Goal: Information Seeking & Learning: Learn about a topic

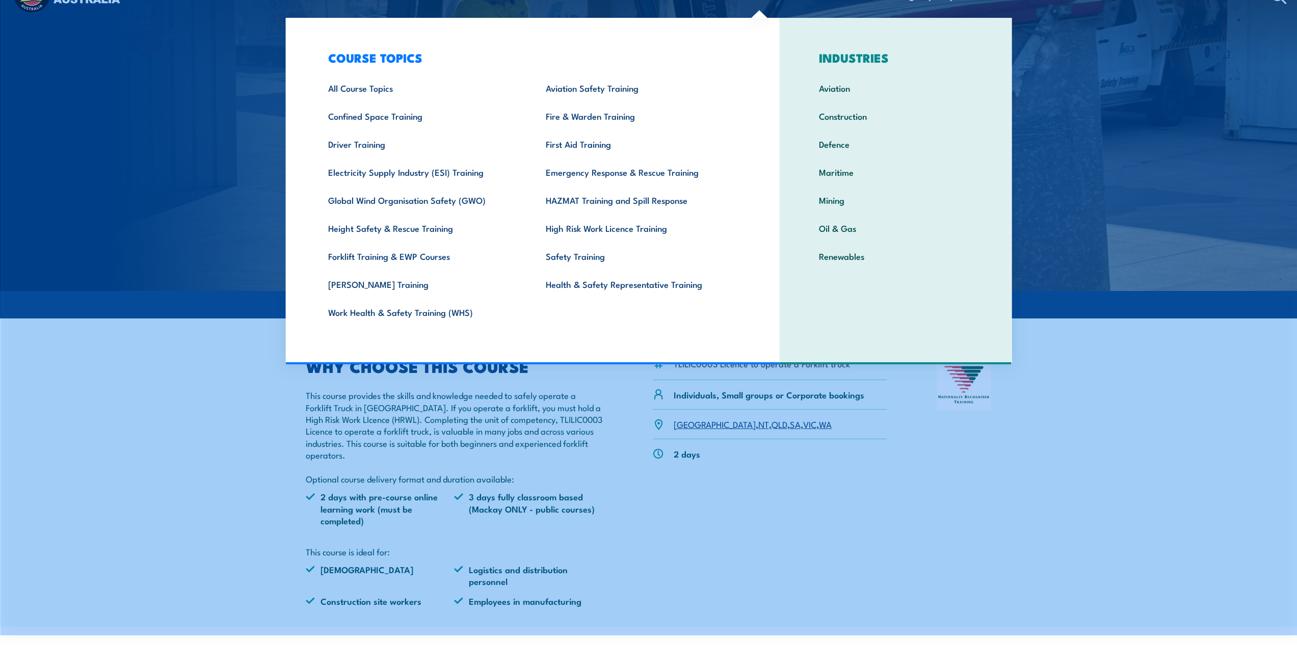
scroll to position [51, 0]
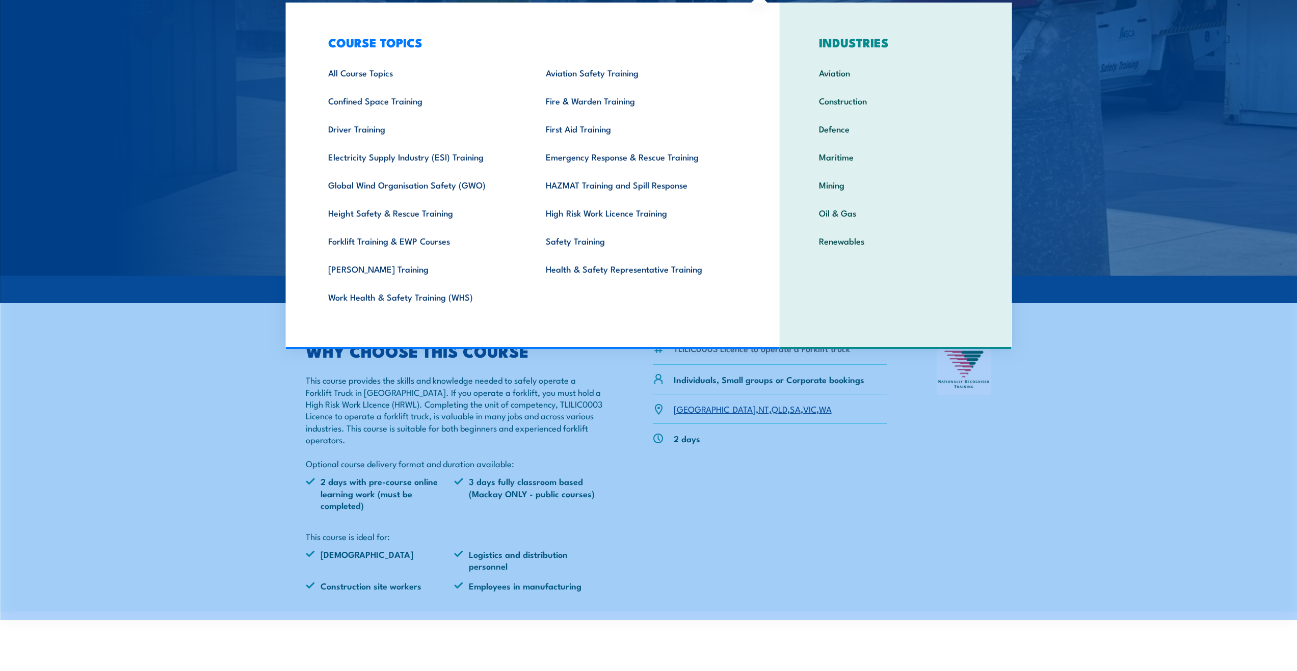
click at [959, 388] on img at bounding box center [964, 370] width 55 height 52
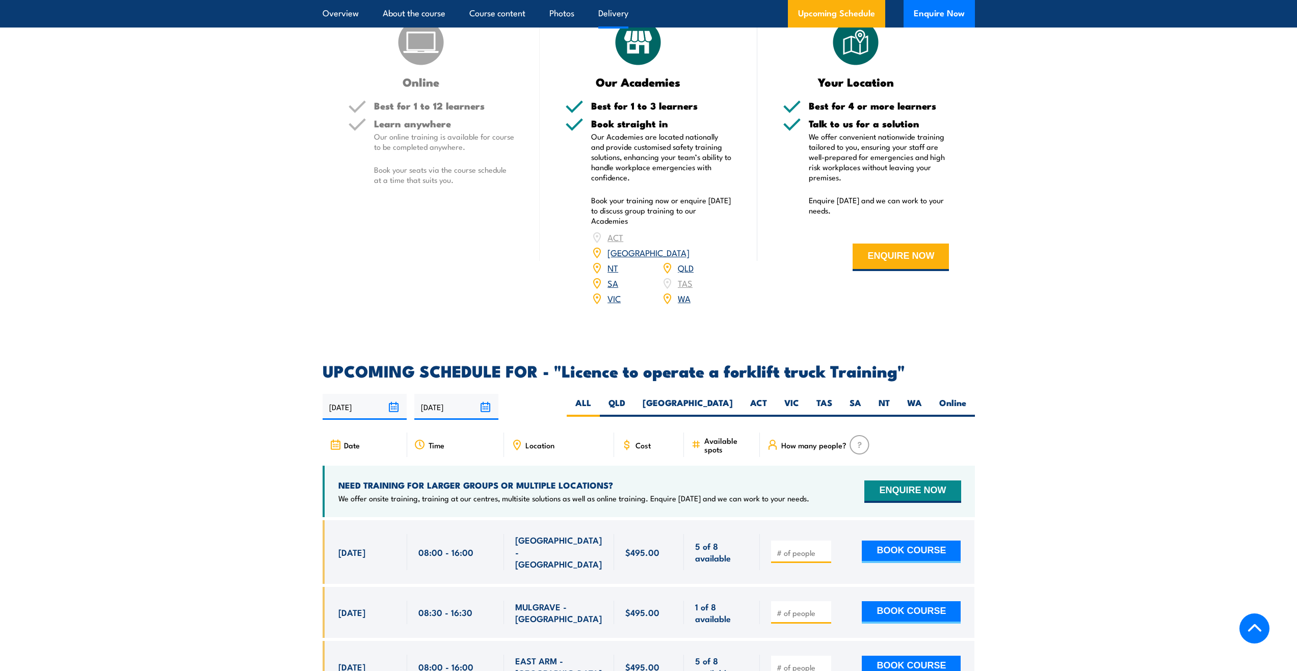
scroll to position [1376, 0]
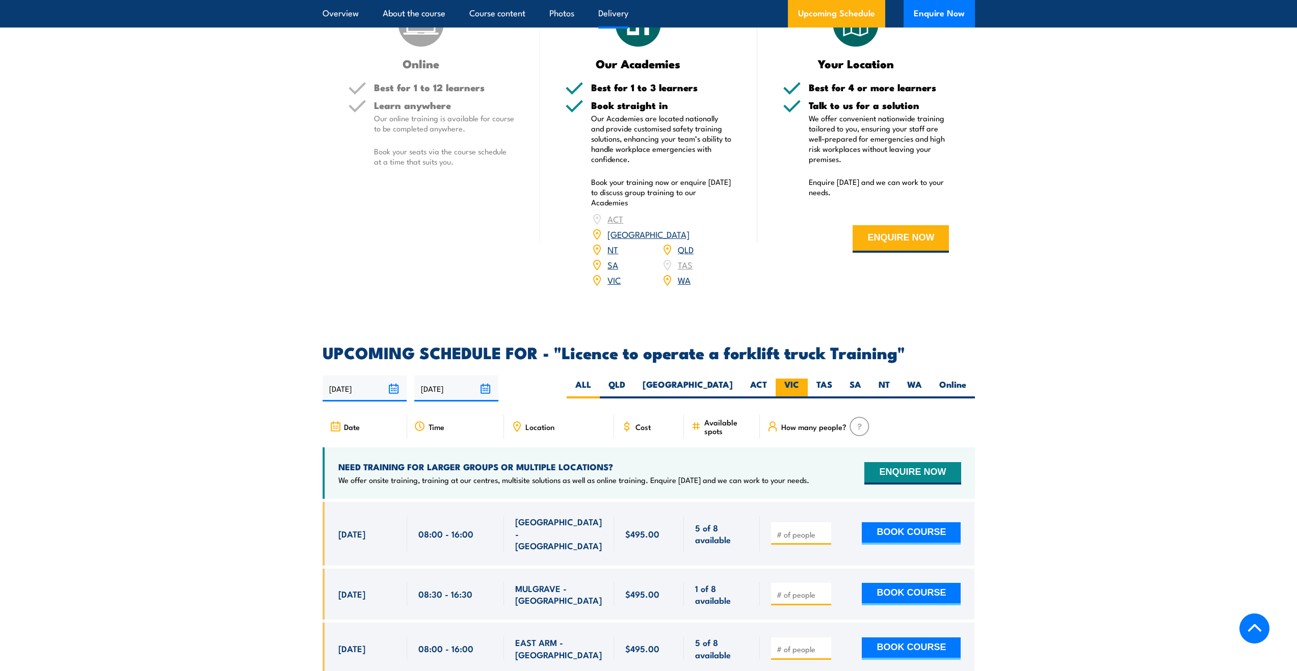
click at [783, 379] on label "VIC" at bounding box center [792, 389] width 32 height 20
click at [799, 379] on input "VIC" at bounding box center [802, 382] width 7 height 7
radio input "true"
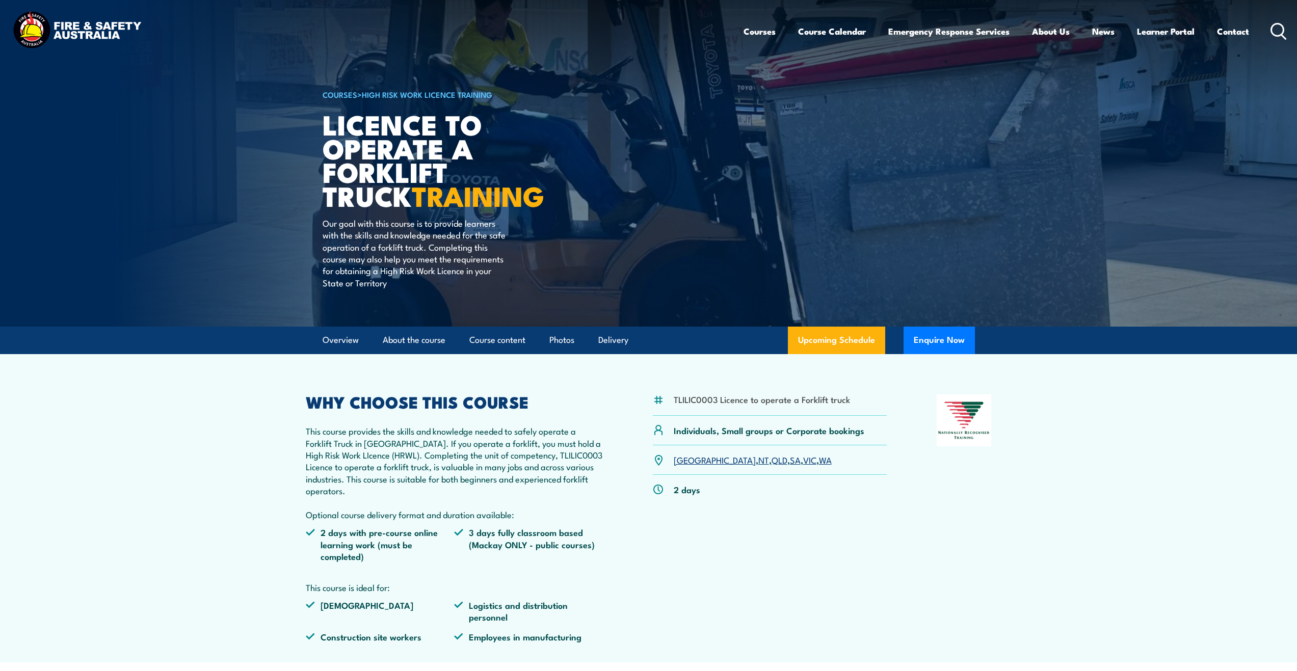
click at [1284, 34] on icon at bounding box center [1279, 31] width 16 height 17
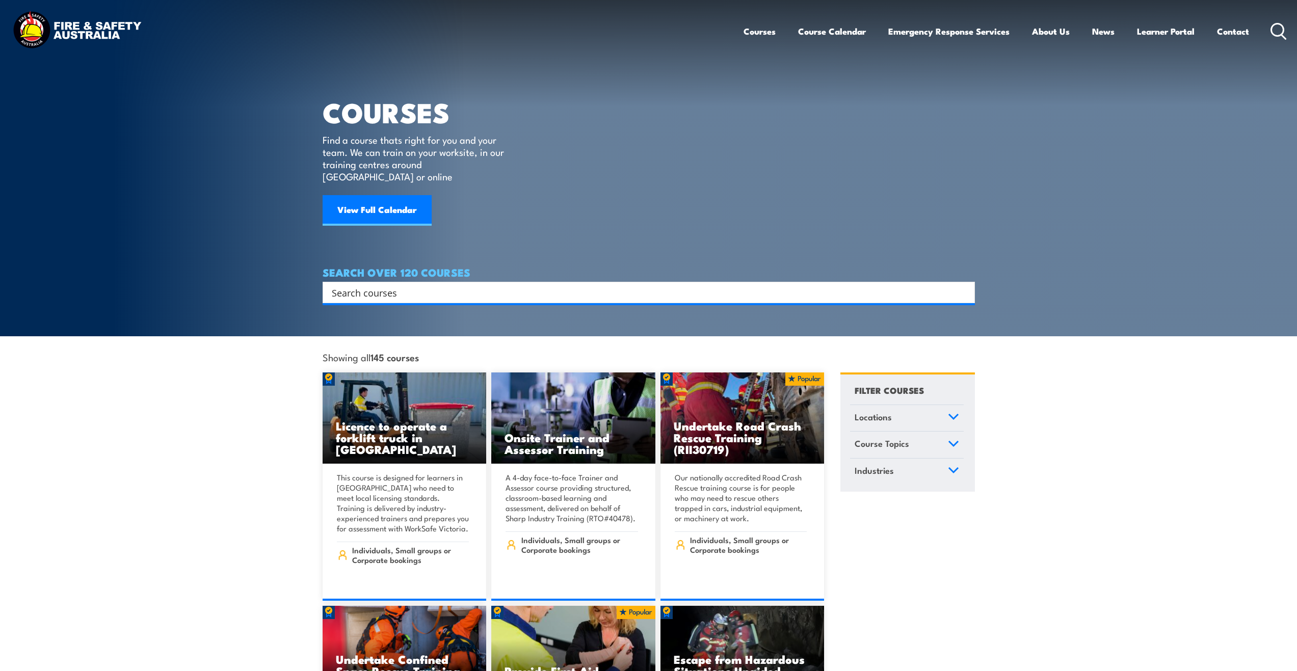
click at [1268, 36] on div "Courses Course Calendar Emergency Response Services Services Overview Emergency…" at bounding box center [1016, 31] width 544 height 44
click at [1273, 31] on icon at bounding box center [1279, 31] width 16 height 17
click at [381, 282] on div "Search" at bounding box center [649, 292] width 653 height 21
click at [377, 285] on input "Search input" at bounding box center [642, 292] width 621 height 15
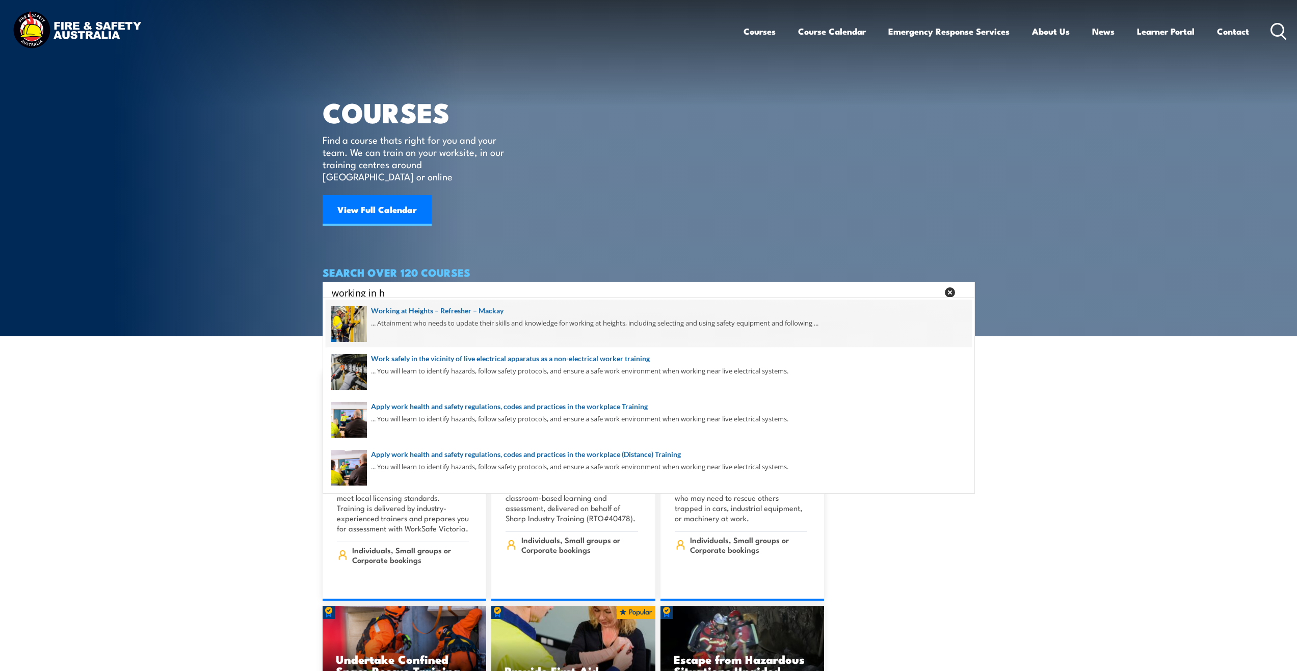
type input "working in h"
click at [395, 330] on span at bounding box center [649, 324] width 646 height 48
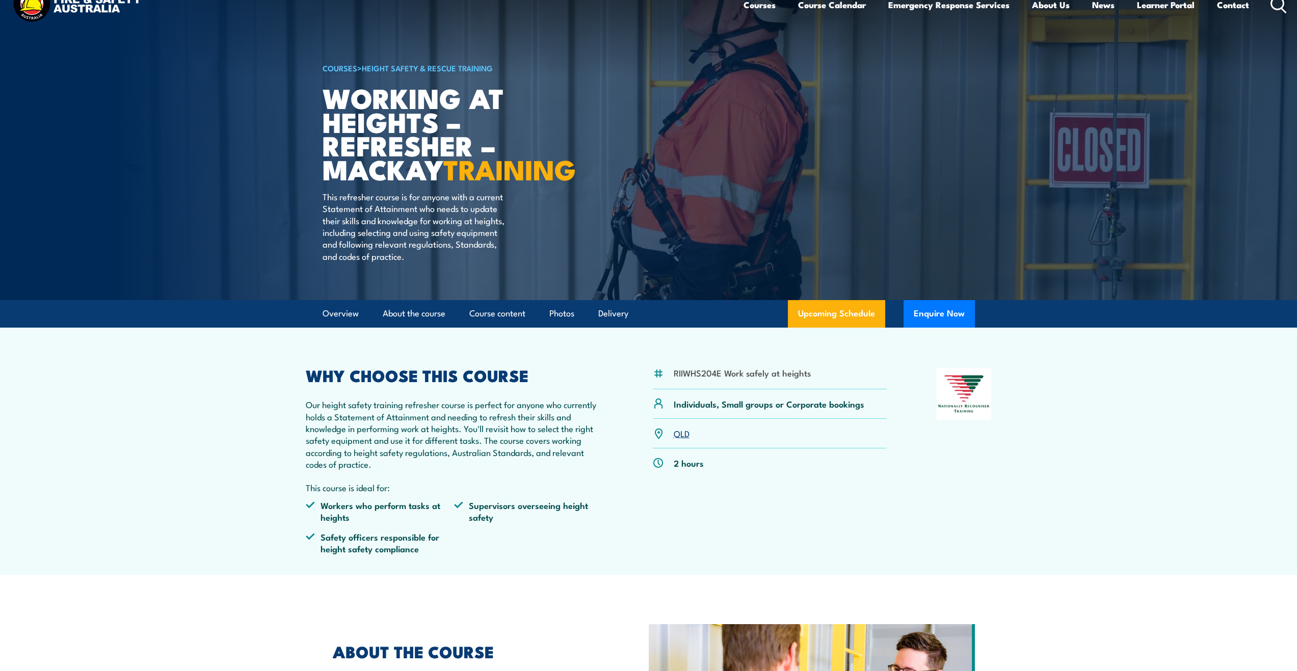
scroll to position [51, 0]
